Goal: Task Accomplishment & Management: Use online tool/utility

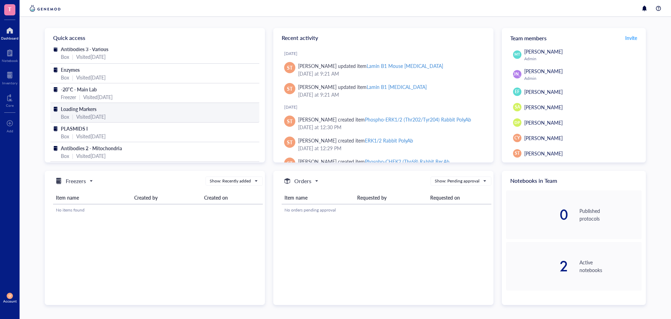
scroll to position [5, 0]
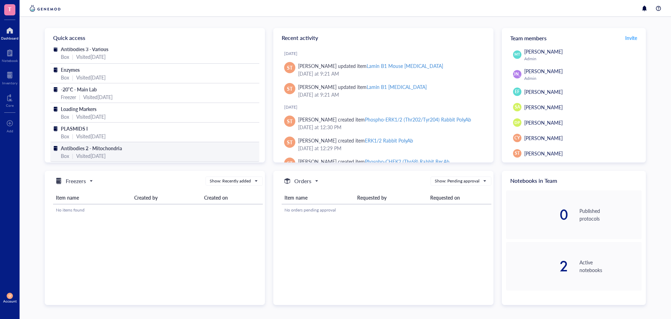
click at [108, 144] on span "Antibodies 2 - Mitochondria" at bounding box center [91, 147] width 61 height 7
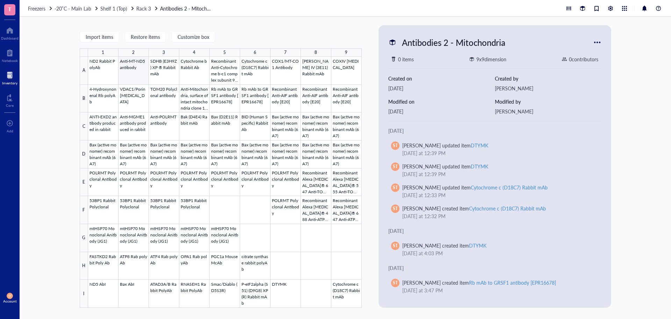
click at [130, 66] on div at bounding box center [225, 182] width 274 height 251
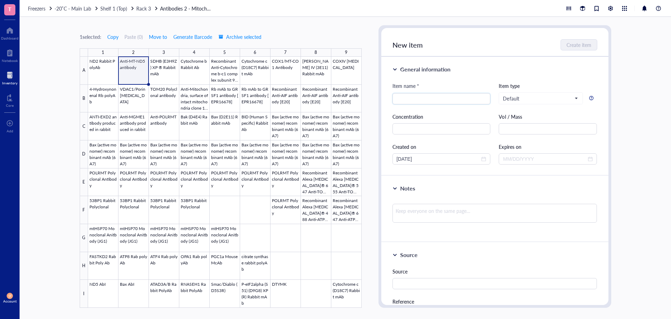
click at [671, 82] on div "1 selected: Copy Paste ( 0 ) Move to Generate Barcode Archive selected 1 2 3 4 …" at bounding box center [346, 168] width 652 height 302
click at [196, 100] on div at bounding box center [225, 182] width 274 height 251
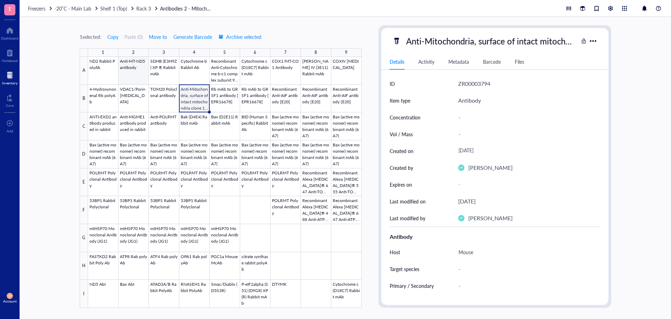
click at [133, 74] on div at bounding box center [225, 182] width 274 height 251
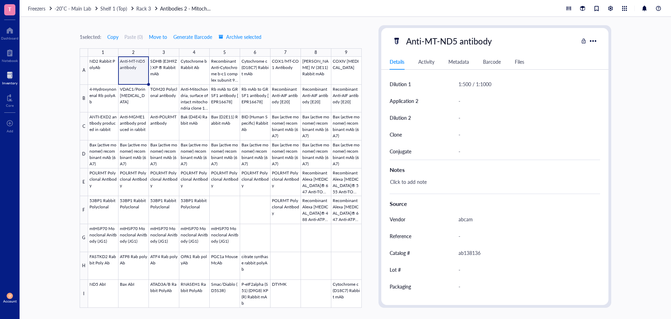
scroll to position [247, 0]
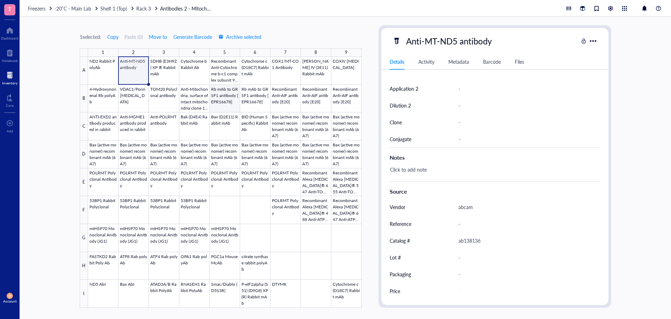
click at [235, 98] on div at bounding box center [225, 182] width 274 height 251
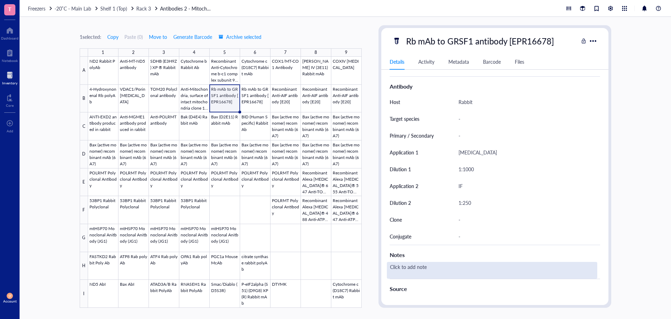
scroll to position [247, 0]
